Goal: Information Seeking & Learning: Learn about a topic

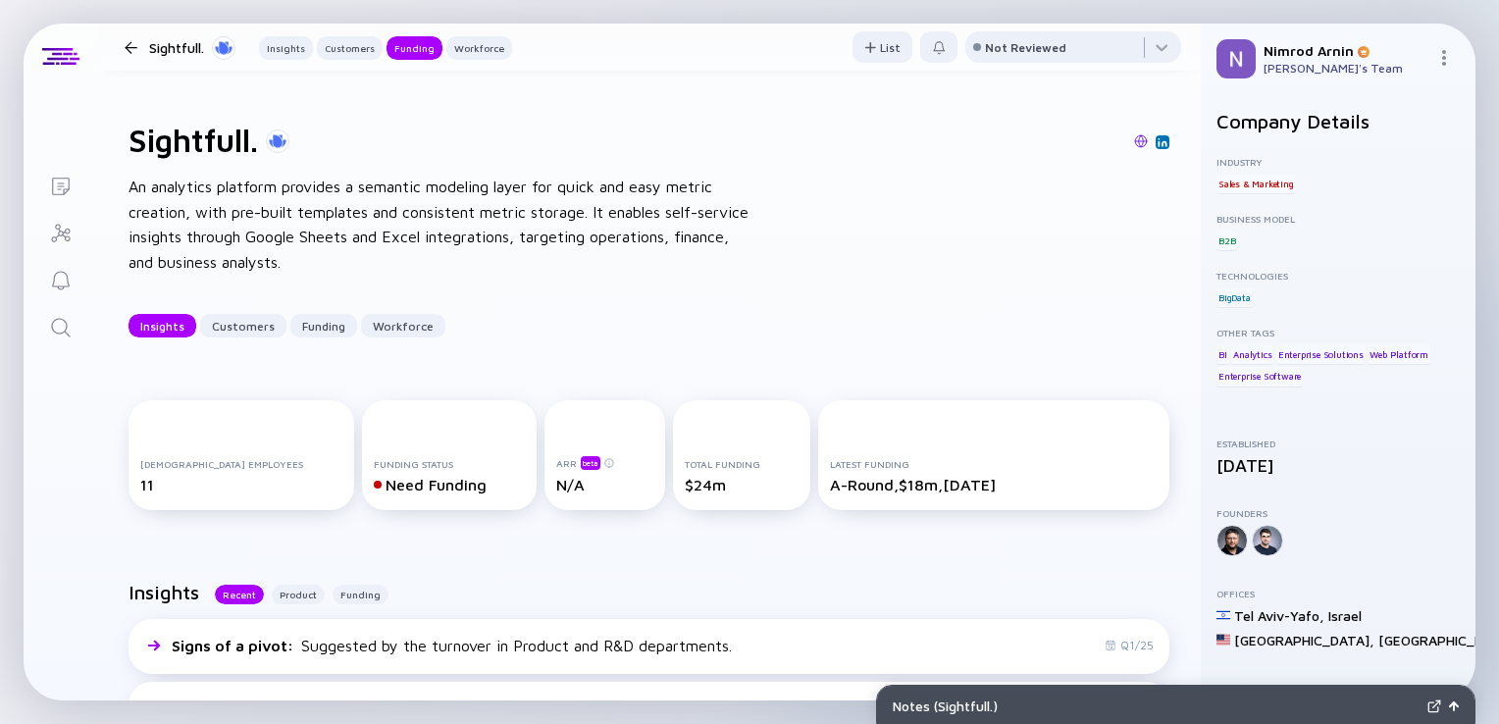
scroll to position [706, 0]
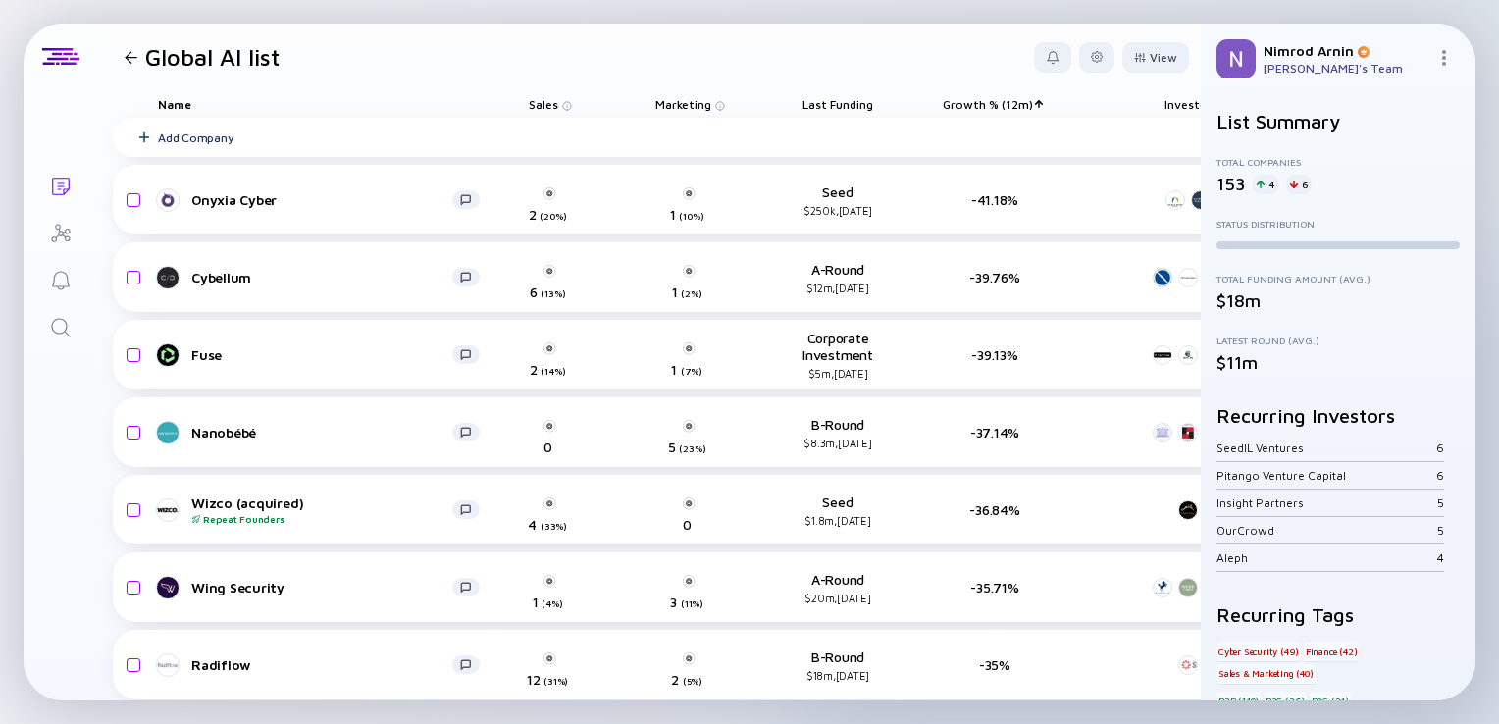
click at [53, 331] on icon "Search" at bounding box center [60, 327] width 19 height 19
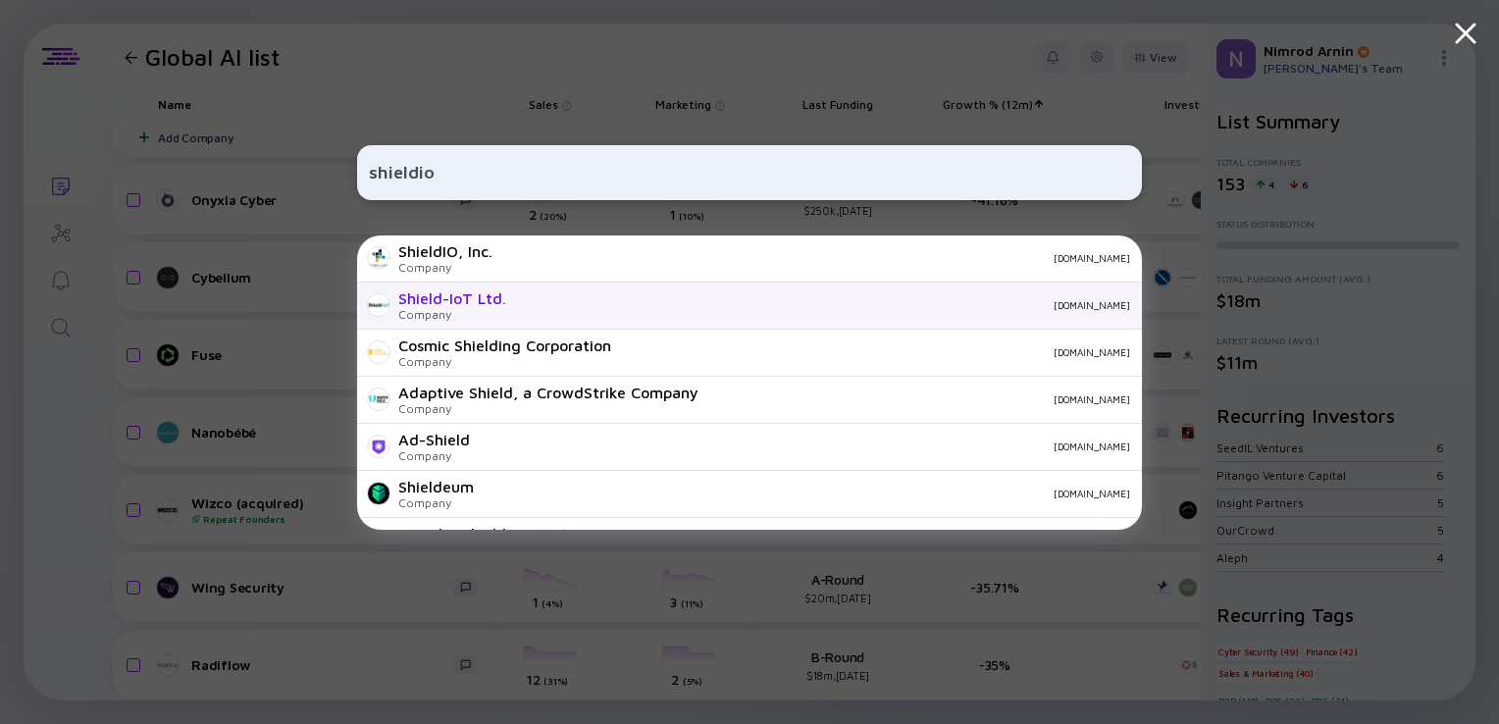
type input "shieldio"
click at [522, 302] on div "shieldiot.io" at bounding box center [826, 305] width 608 height 12
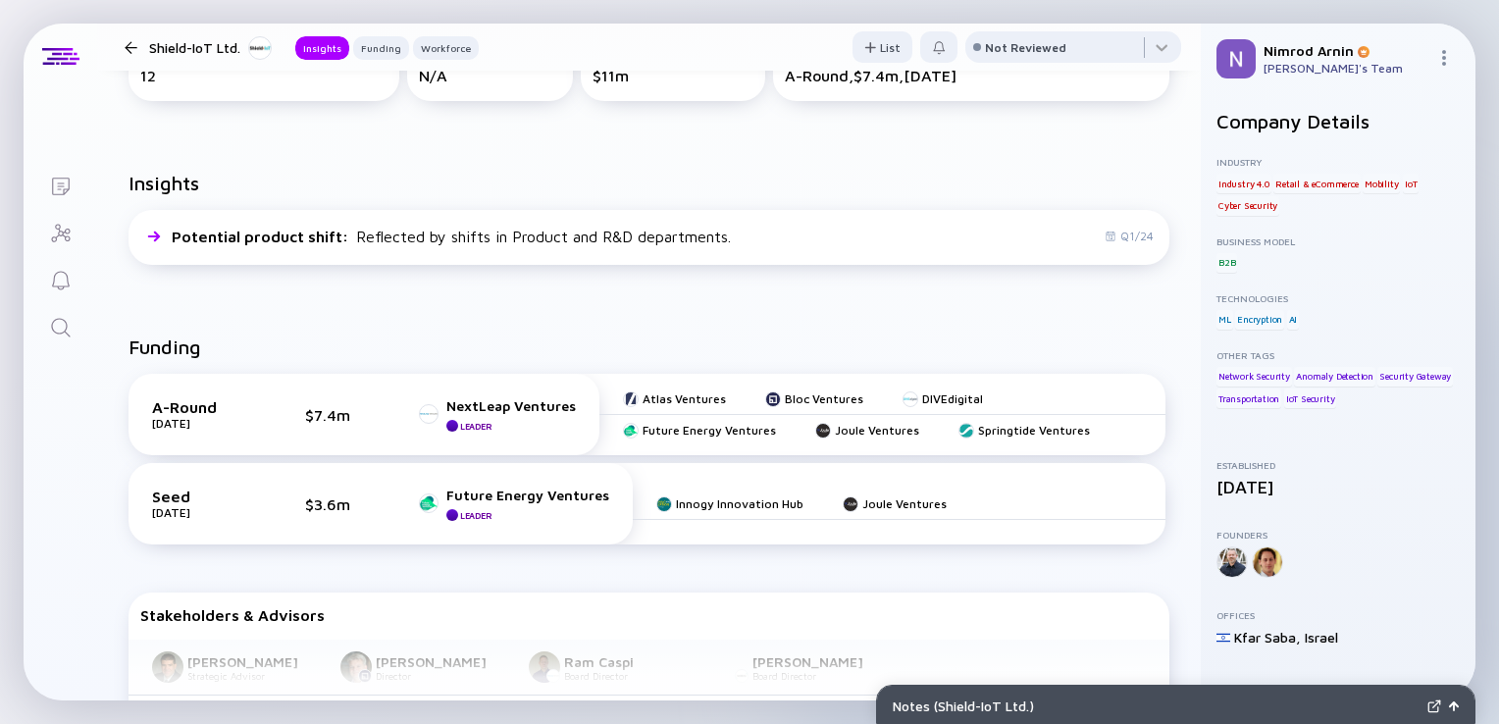
scroll to position [360, 0]
click at [46, 328] on link "Search" at bounding box center [61, 325] width 74 height 47
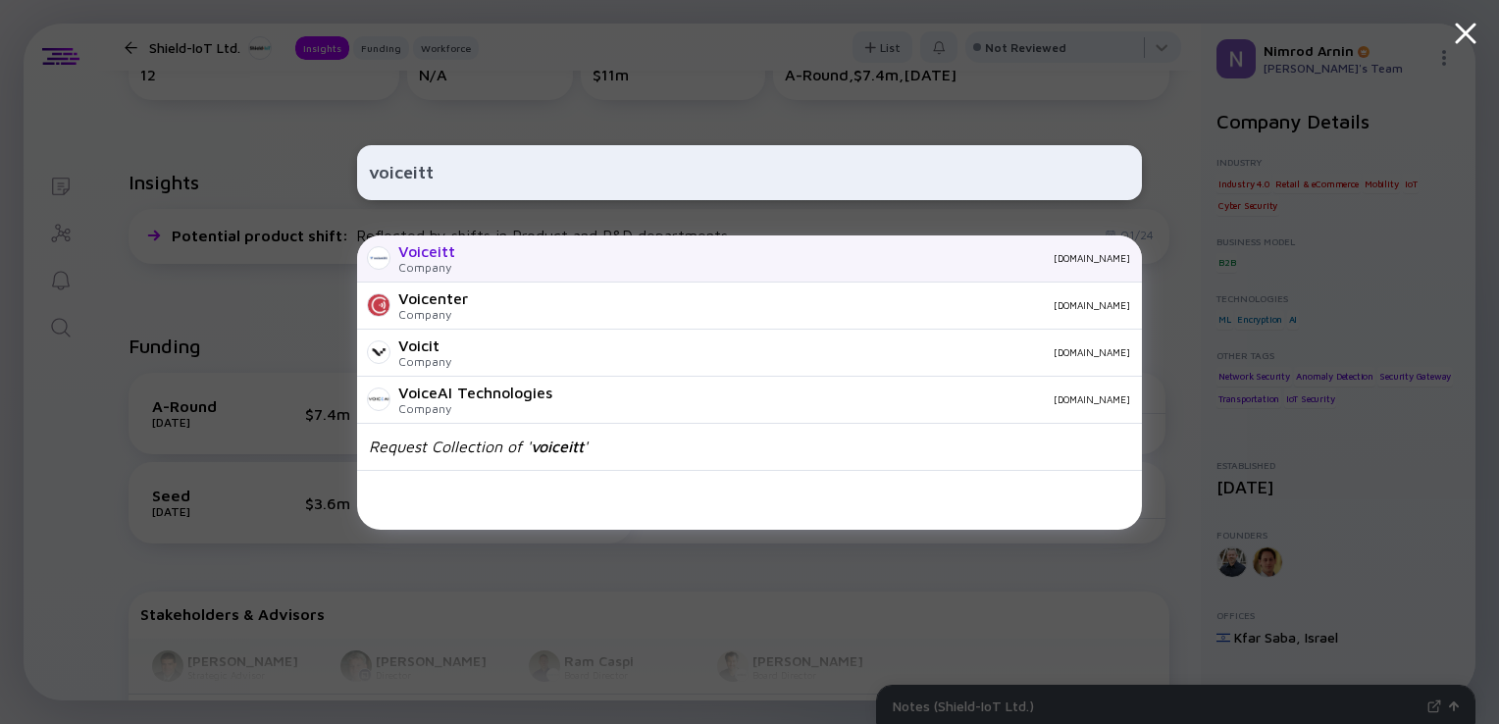
type input "voiceitt"
click at [490, 262] on div "voiceitt.com" at bounding box center [800, 258] width 659 height 12
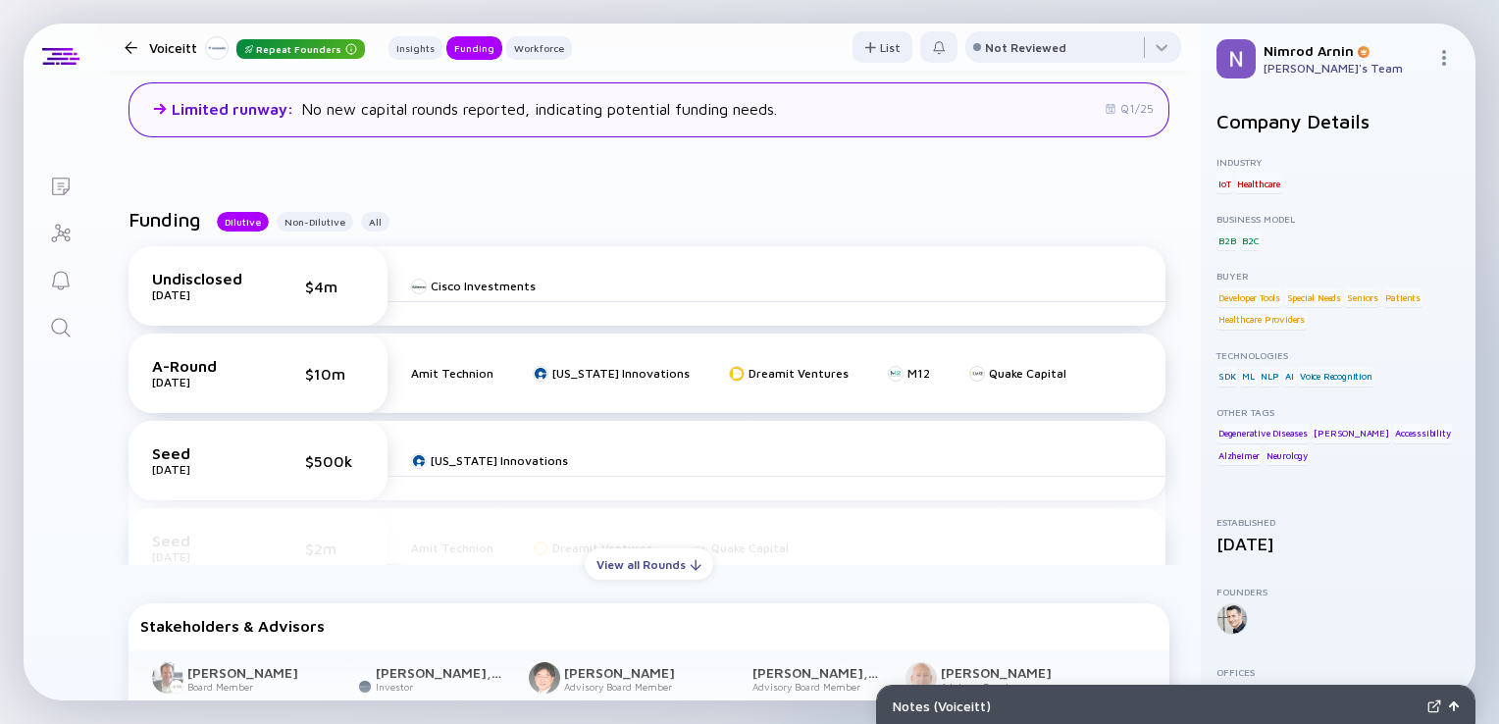
scroll to position [538, 0]
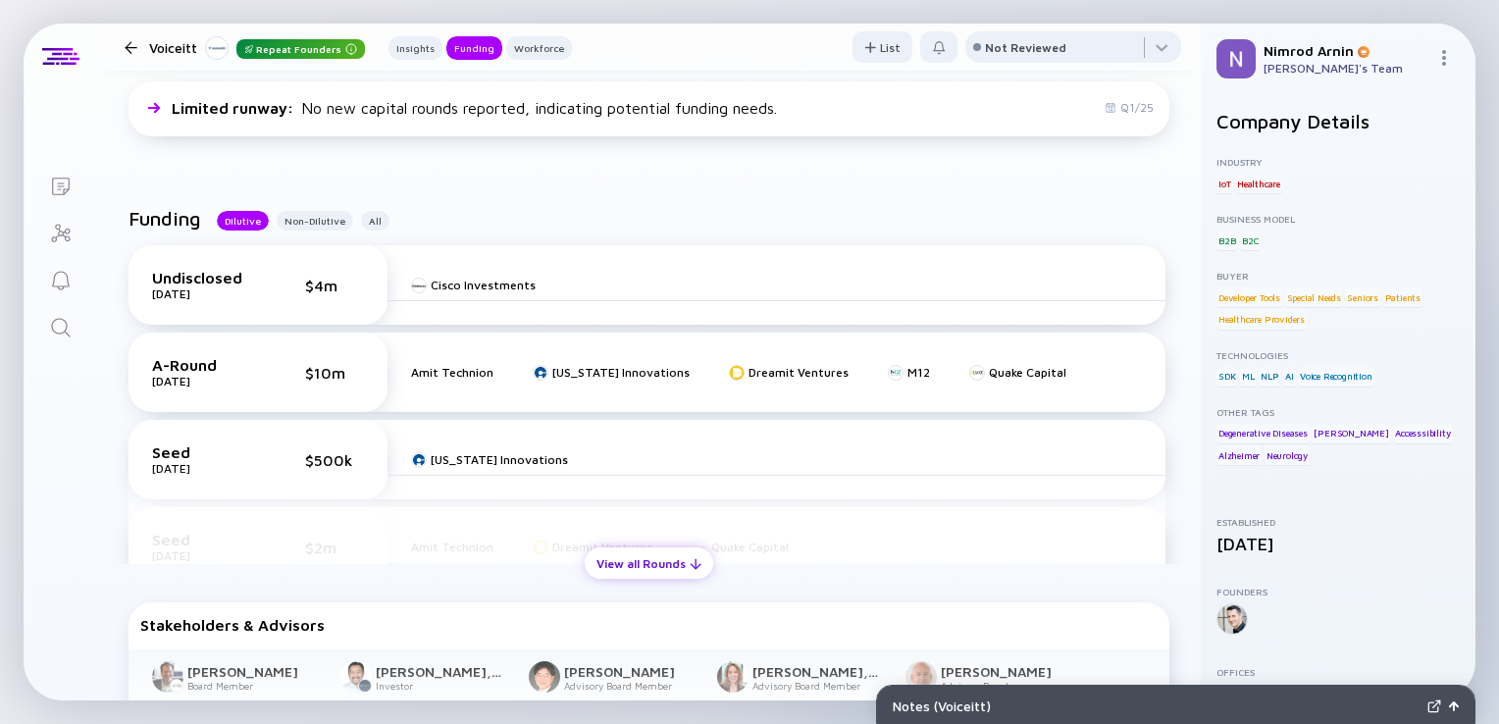
click at [628, 562] on div "View all Rounds" at bounding box center [649, 563] width 129 height 30
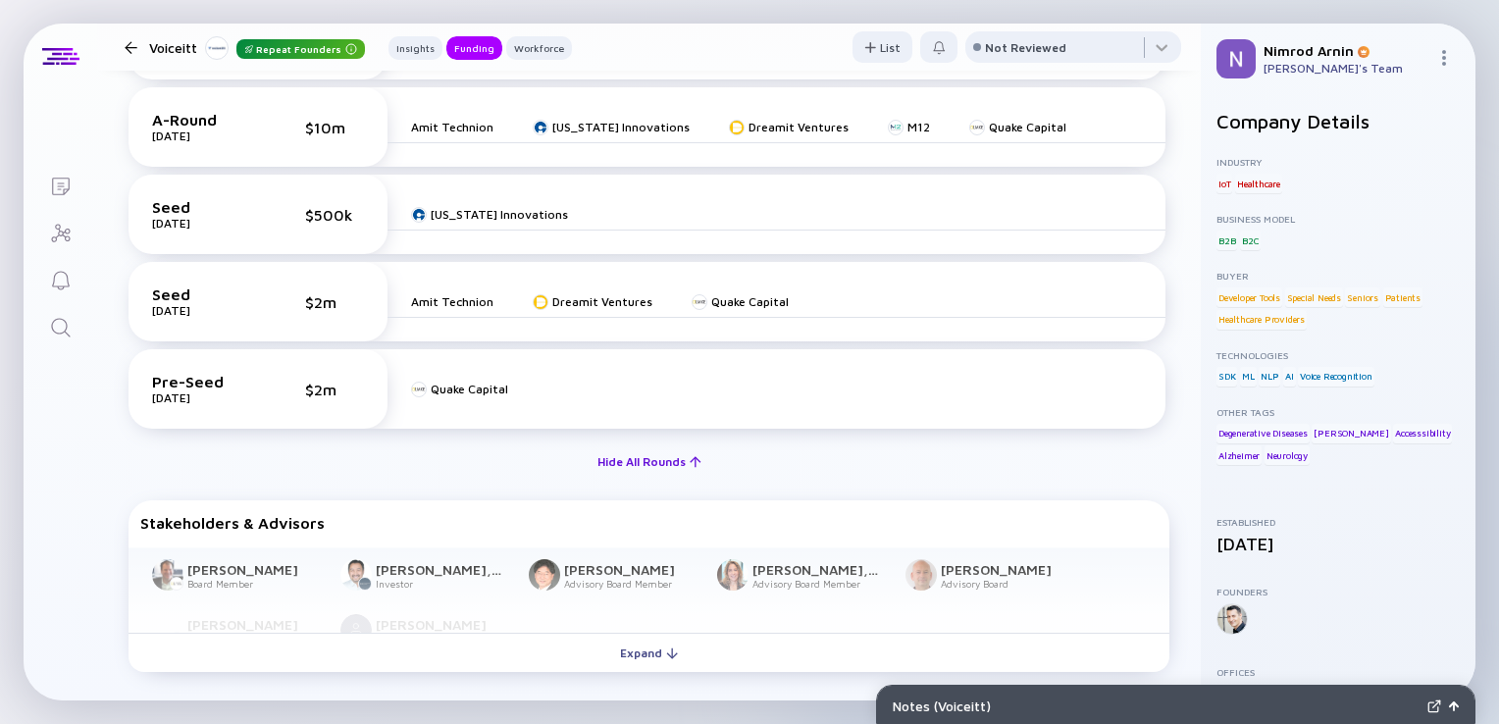
scroll to position [789, 0]
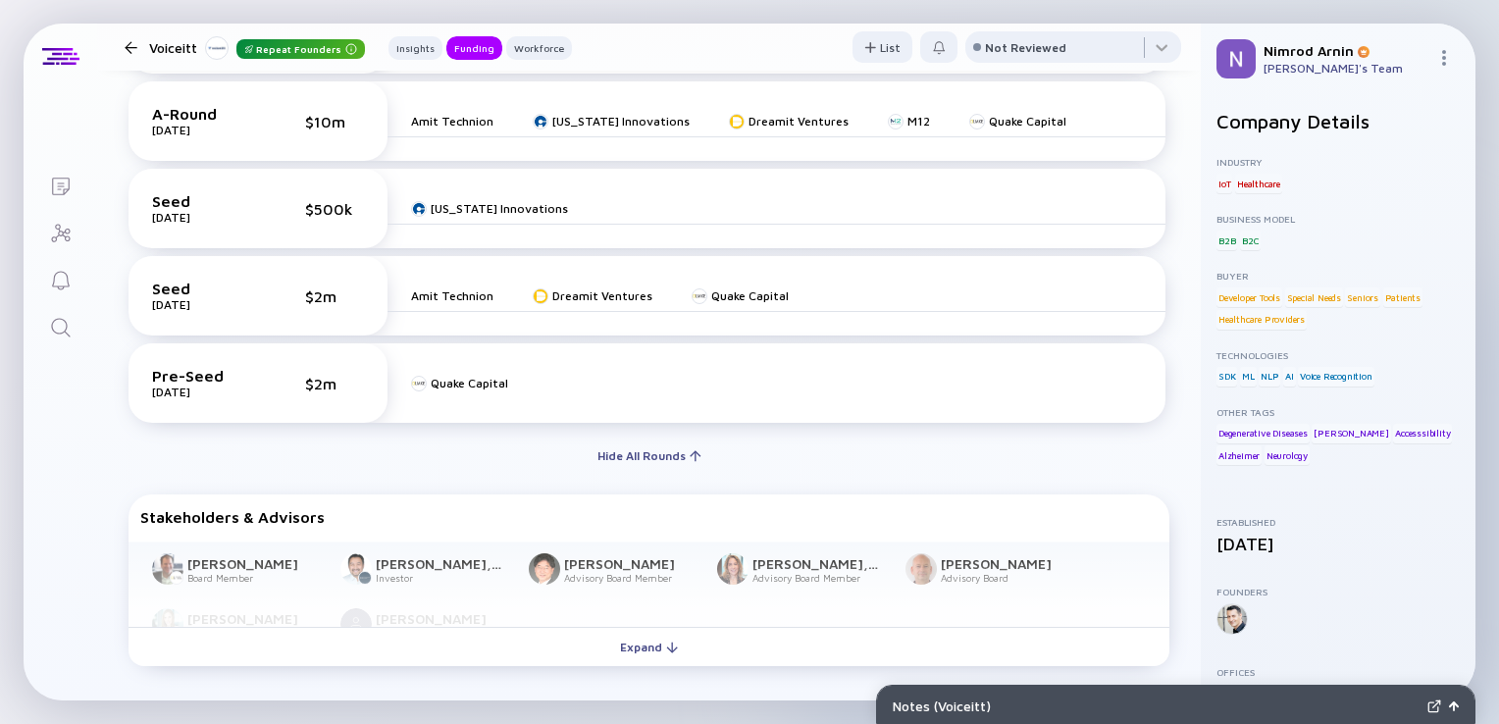
click at [925, 567] on div "Glenn Argenbright Board Member Julien L. Pham, MD, MPH Investor Alan M. Park Ad…" at bounding box center [649, 585] width 1041 height 86
click at [969, 559] on div "Glenn Argenbright Board Member Julien L. Pham, MD, MPH Investor Alan M. Park Ad…" at bounding box center [649, 585] width 1041 height 86
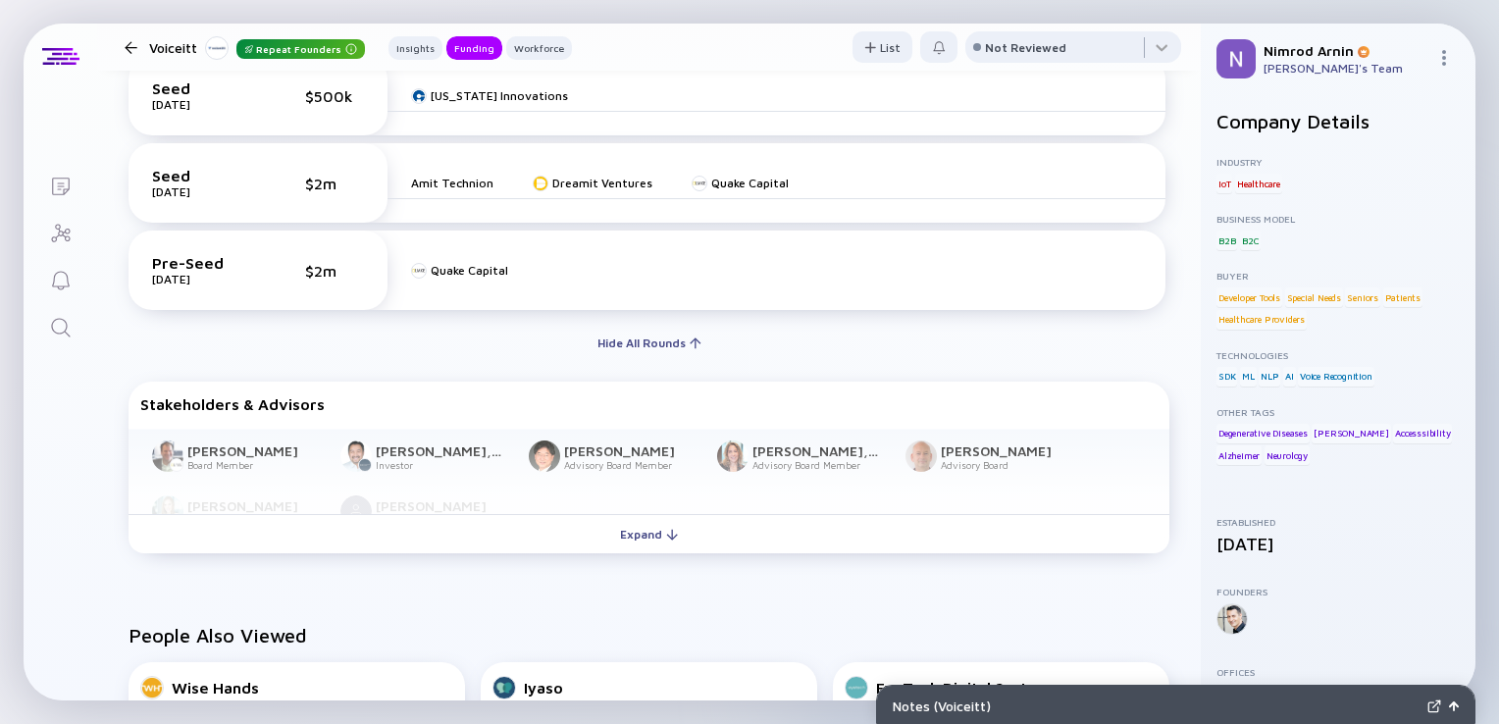
scroll to position [903, 0]
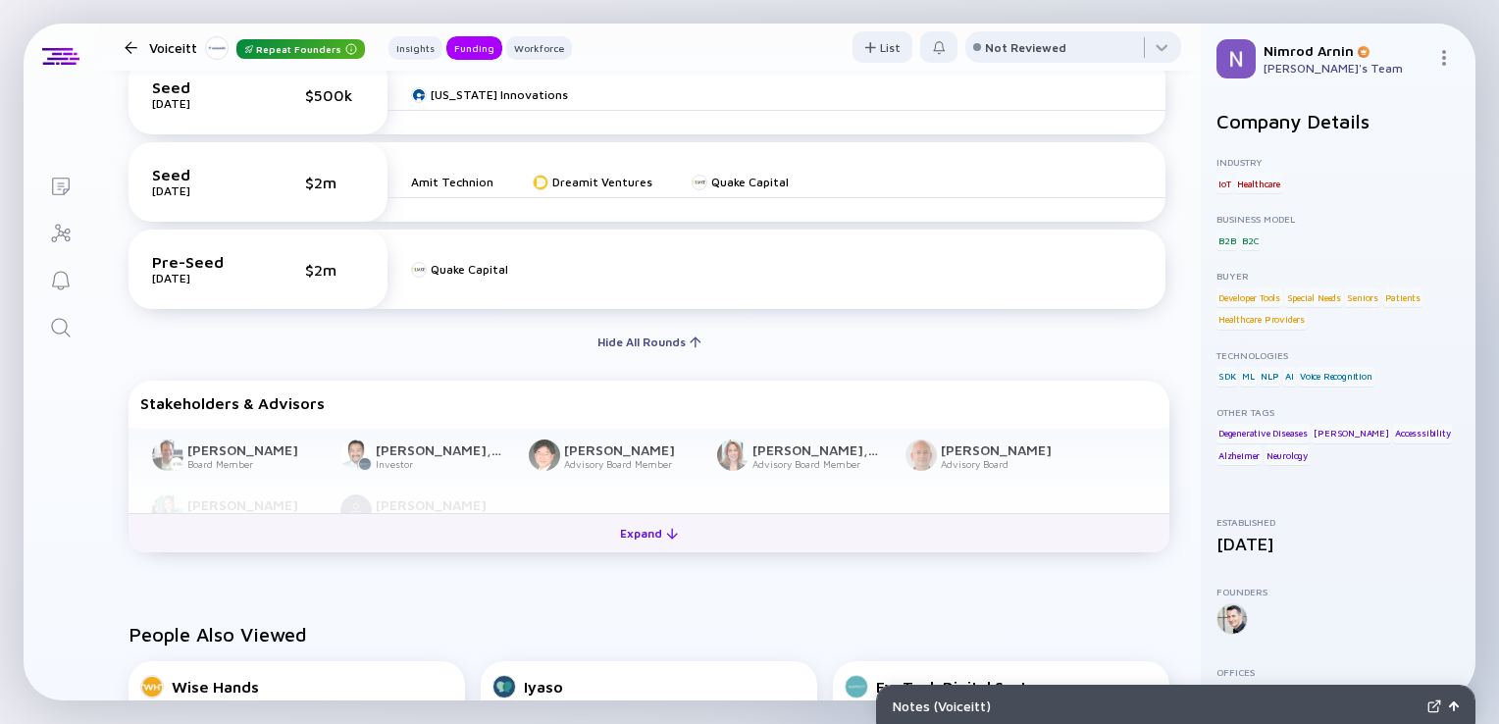
click at [667, 546] on button "Expand" at bounding box center [649, 532] width 1041 height 39
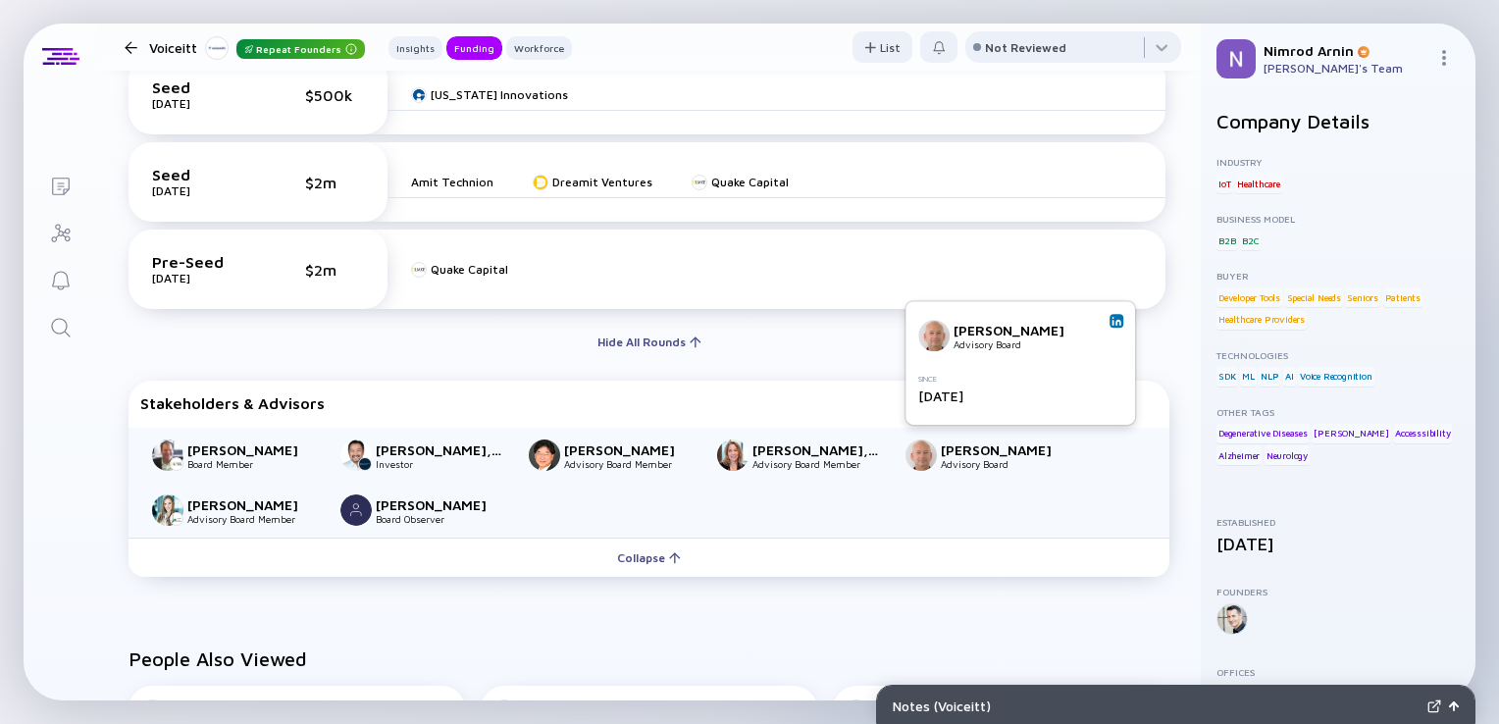
click at [1113, 327] on link at bounding box center [1117, 321] width 14 height 14
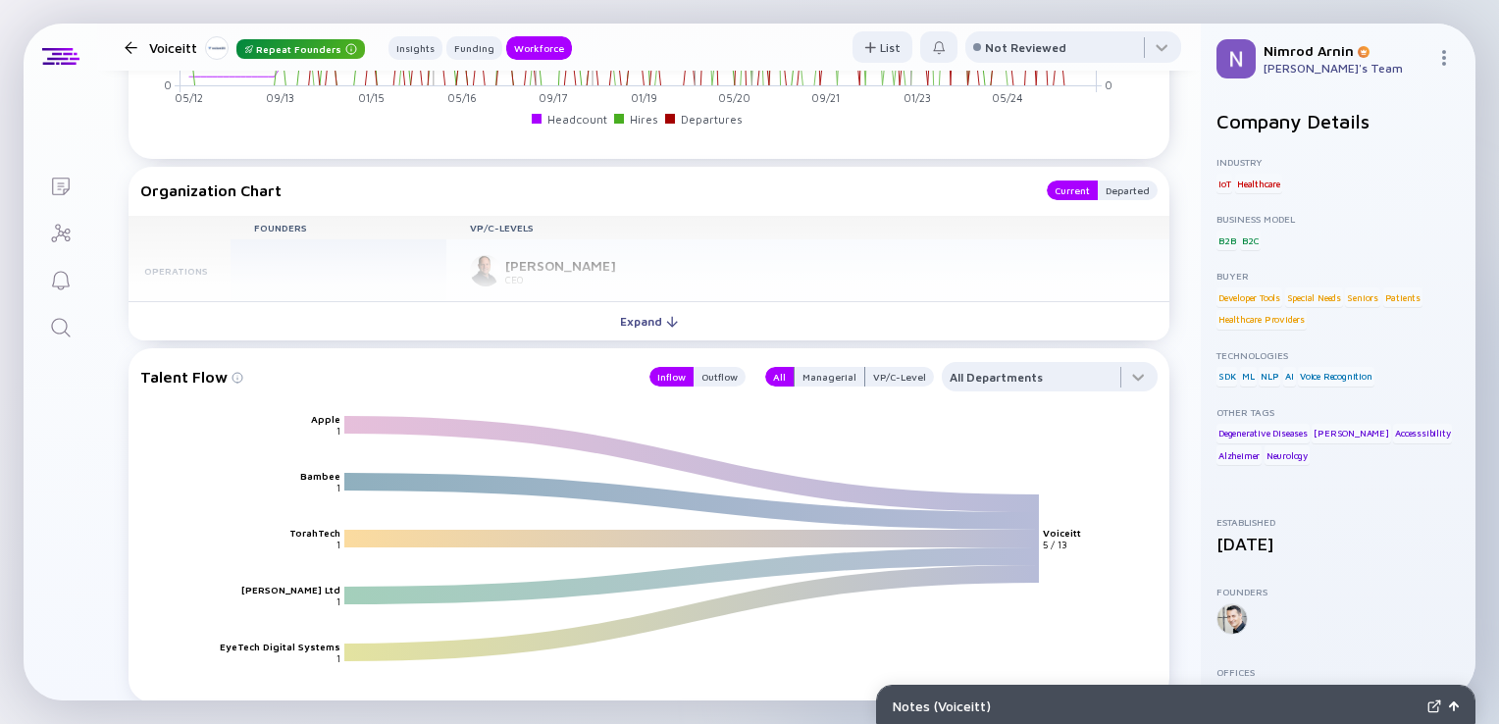
scroll to position [2276, 0]
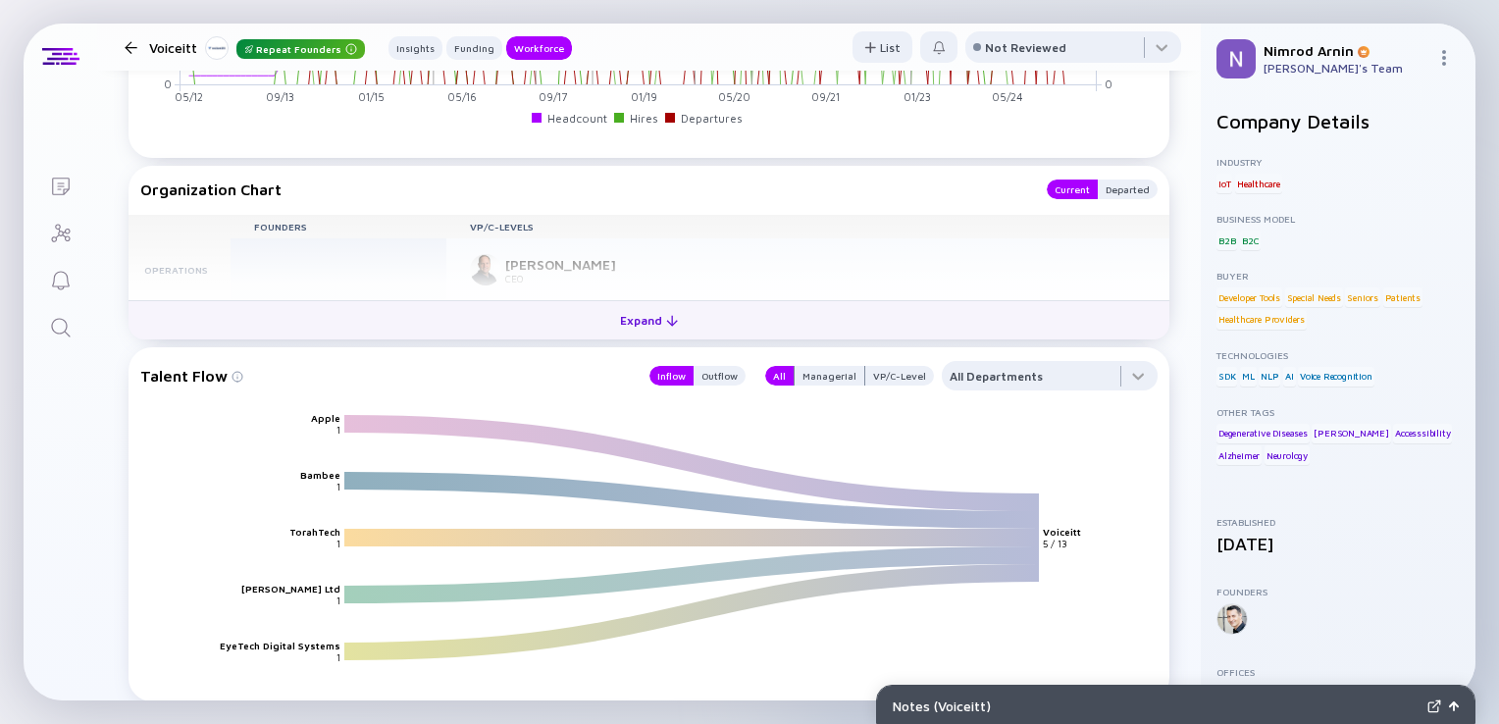
click at [632, 308] on div "Expand" at bounding box center [648, 320] width 81 height 30
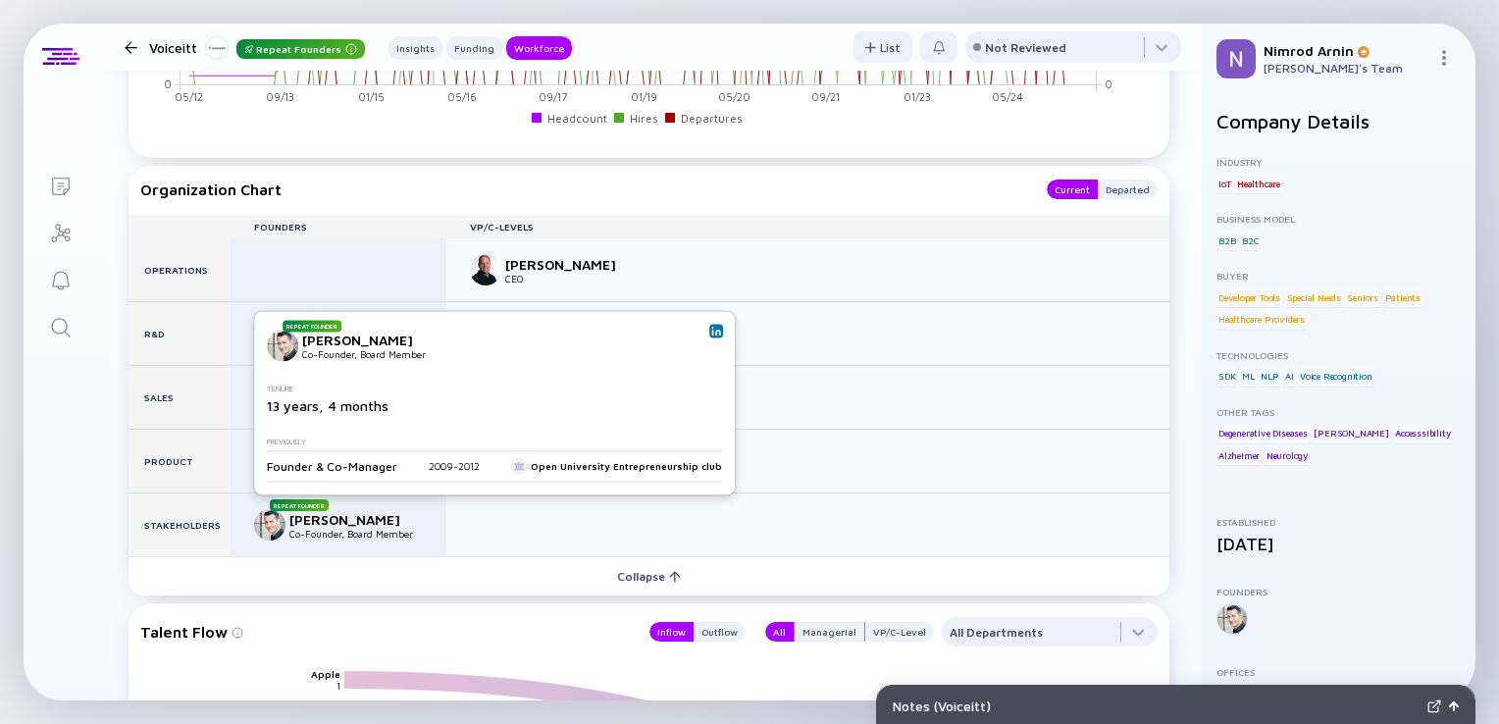
click at [709, 331] on link at bounding box center [716, 331] width 14 height 14
